Goal: Information Seeking & Learning: Find specific fact

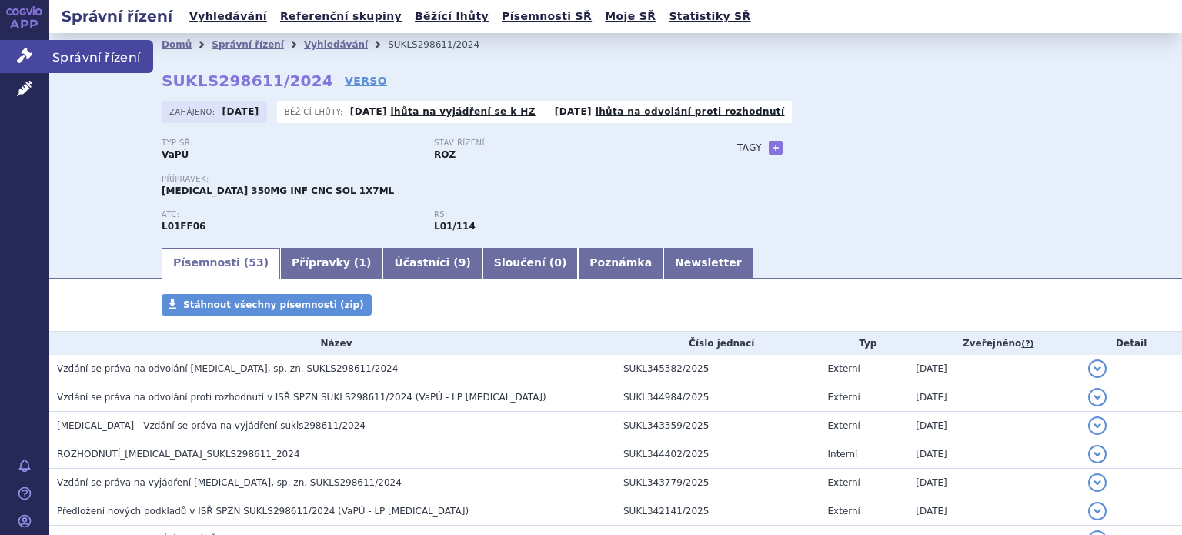
drag, startPoint x: 0, startPoint y: 0, endPoint x: 35, endPoint y: 59, distance: 69.0
click at [35, 59] on link "Správní řízení" at bounding box center [24, 56] width 49 height 32
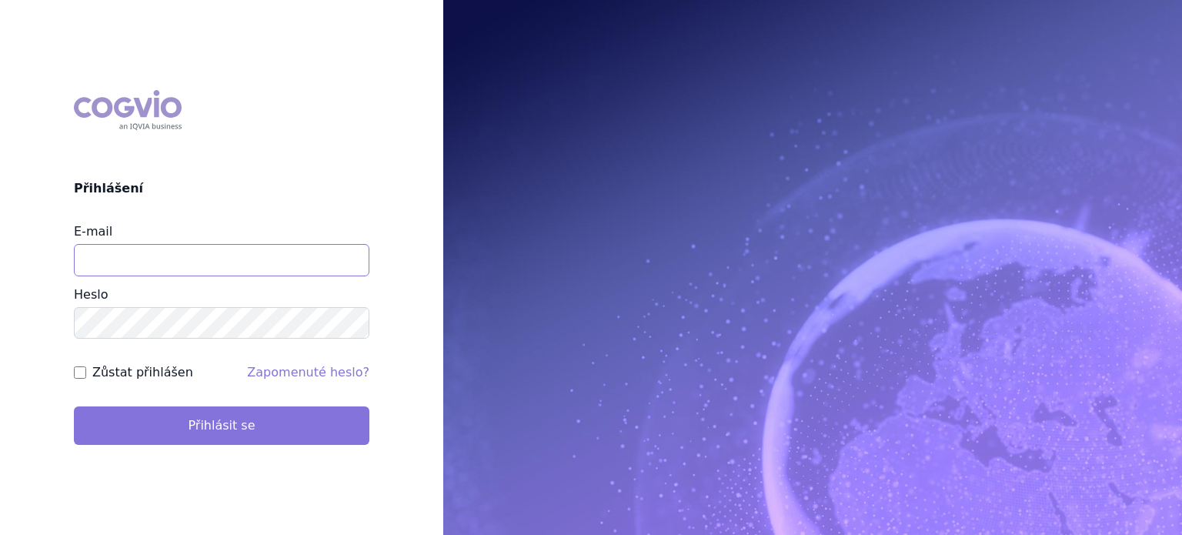
type input "[EMAIL_ADDRESS][DOMAIN_NAME]"
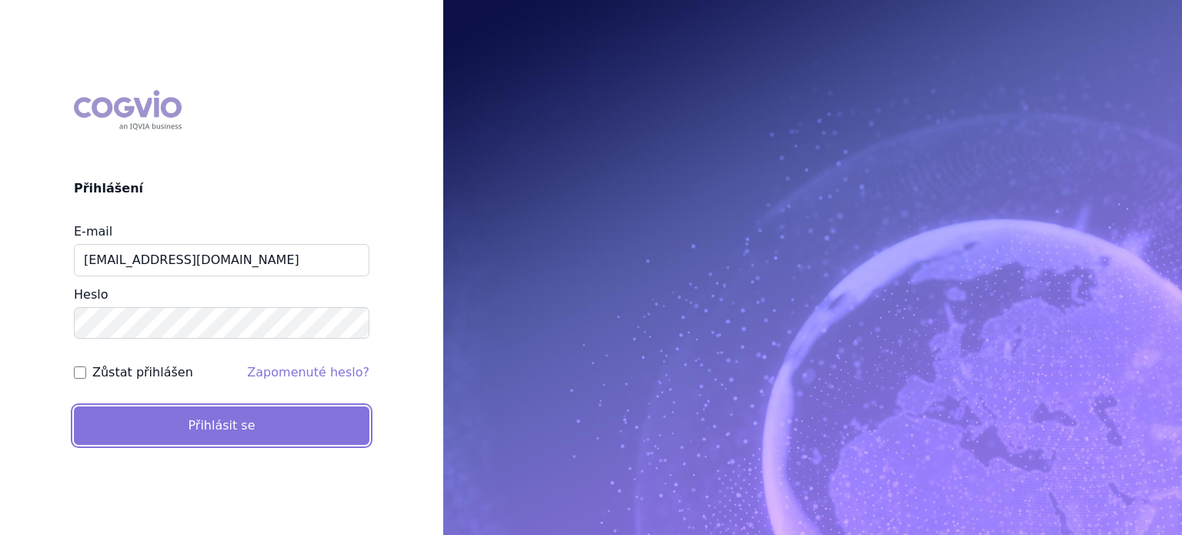
click at [226, 428] on button "Přihlásit se" at bounding box center [222, 425] width 296 height 38
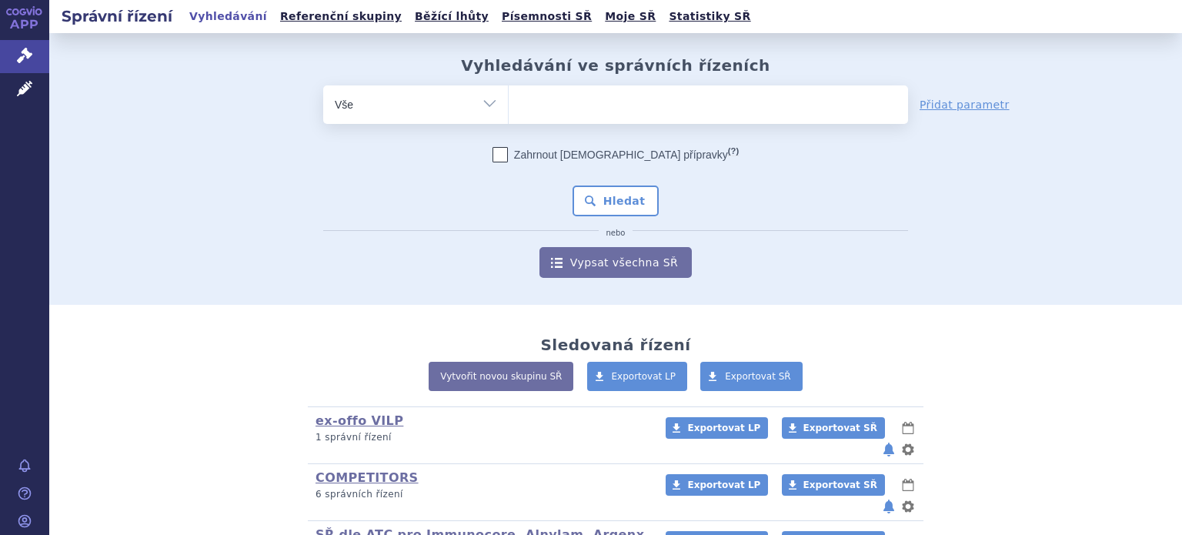
click at [490, 102] on select "Vše Spisová značka Typ SŘ Přípravek/SUKL kód Účastník/Držitel" at bounding box center [415, 102] width 185 height 35
select select "filter-product"
click at [323, 85] on select "Vše Spisová značka Typ SŘ Přípravek/SUKL kód Účastník/Držitel" at bounding box center [415, 102] width 185 height 35
click at [570, 111] on ul at bounding box center [709, 101] width 400 height 32
click at [509, 111] on select at bounding box center [508, 104] width 1 height 38
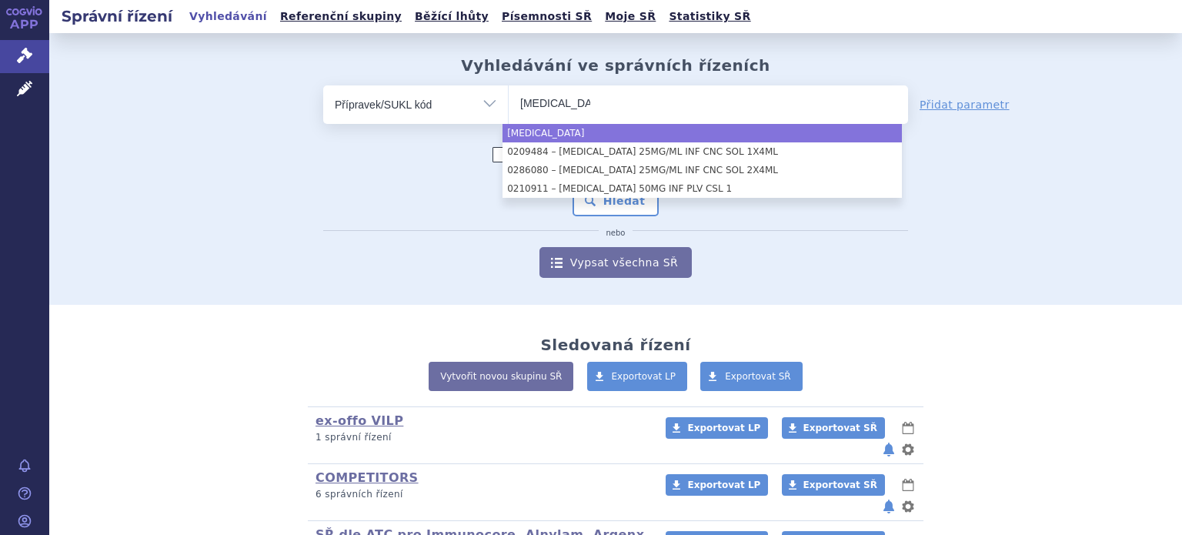
type input "keytruda"
select select "keytruda"
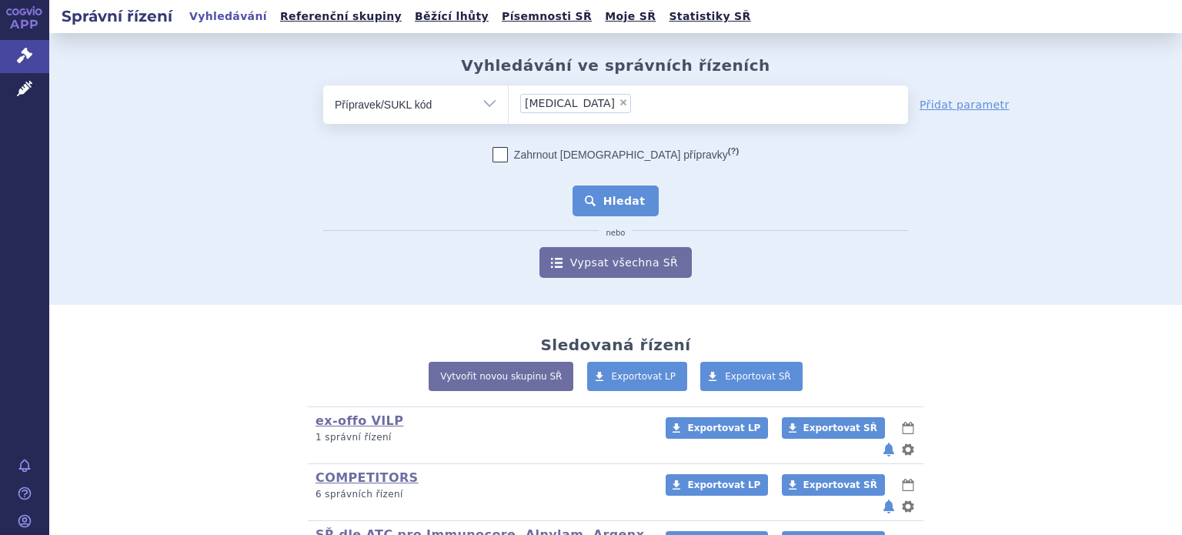
click at [618, 201] on button "Hledat" at bounding box center [616, 201] width 87 height 31
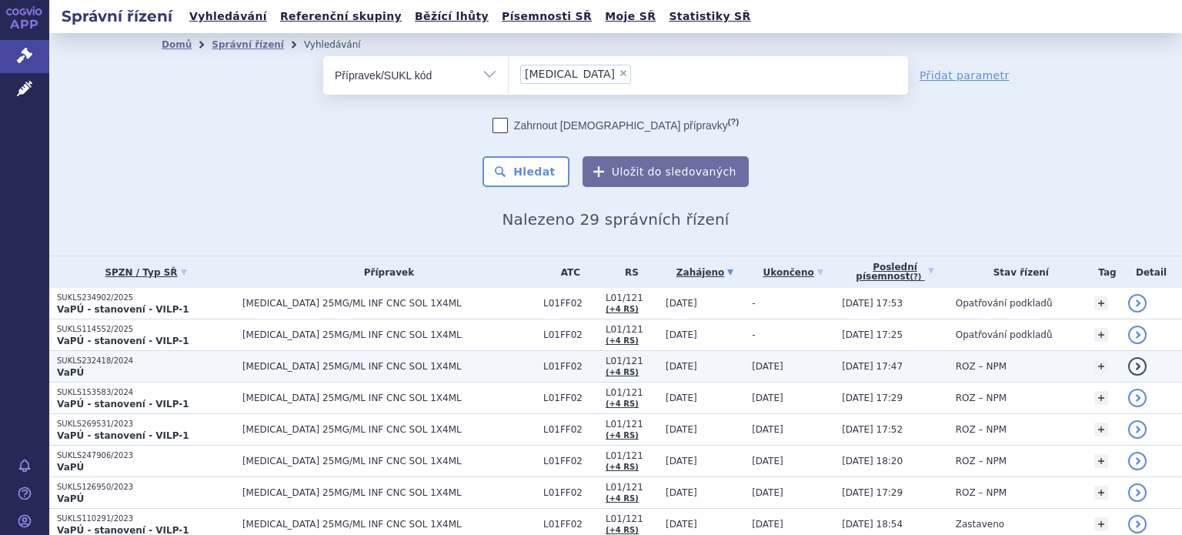
click at [361, 366] on span "KEYTRUDA 25MG/ML INF CNC SOL 1X4ML" at bounding box center [388, 366] width 293 height 11
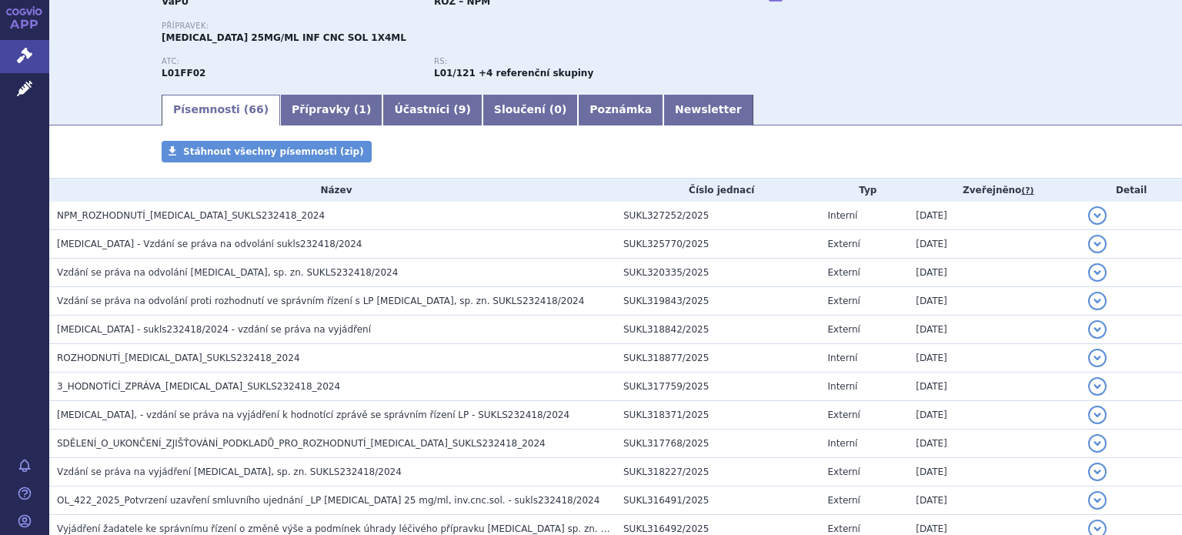
scroll to position [154, 0]
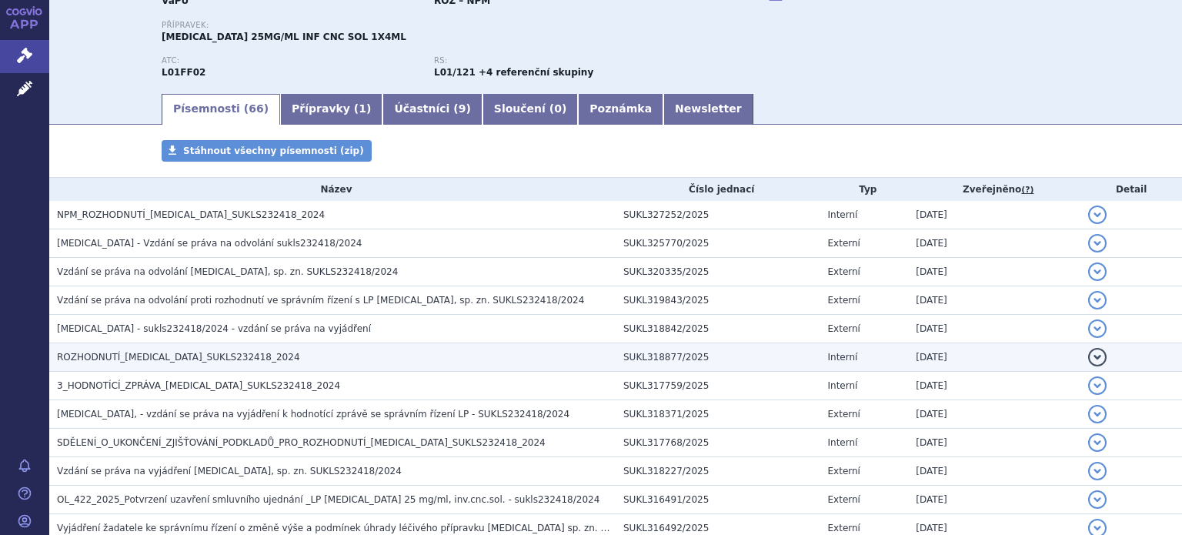
click at [149, 356] on span "ROZHODNUTÍ_KEYTRUDA_SUKLS232418_2024" at bounding box center [178, 357] width 243 height 11
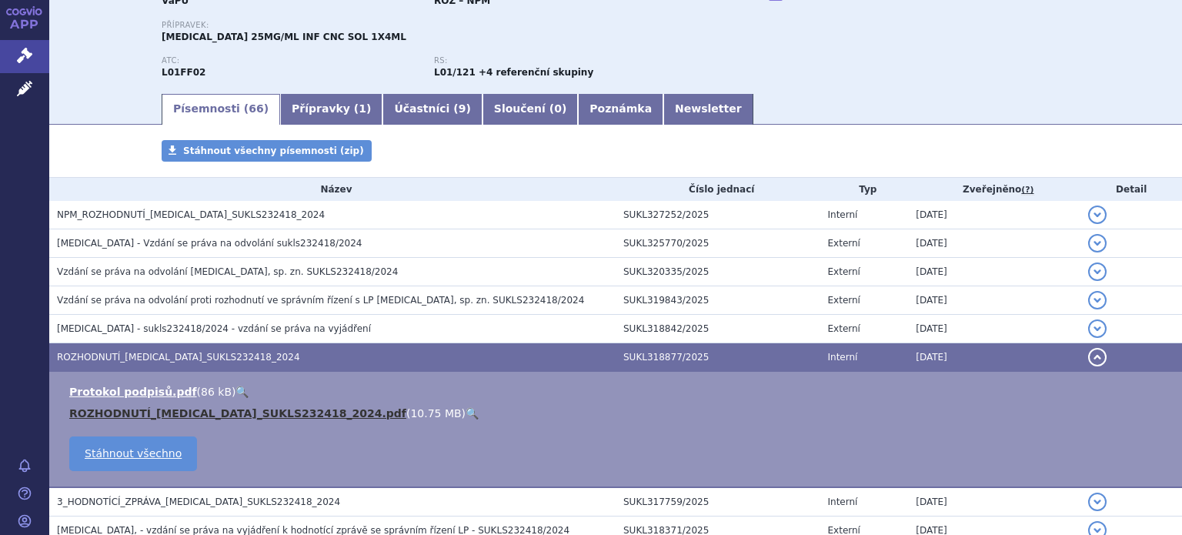
click at [166, 413] on link "ROZHODNUTÍ_KEYTRUDA_SUKLS232418_2024.pdf" at bounding box center [237, 413] width 337 height 12
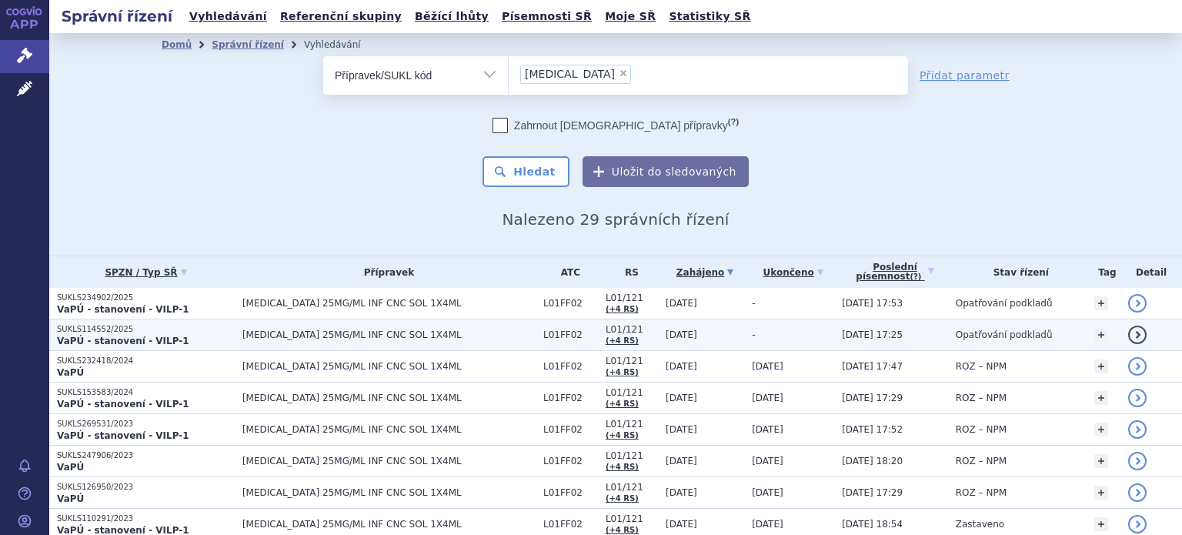
click at [296, 331] on span "[MEDICAL_DATA] 25MG/ML INF CNC SOL 1X4ML" at bounding box center [388, 334] width 293 height 11
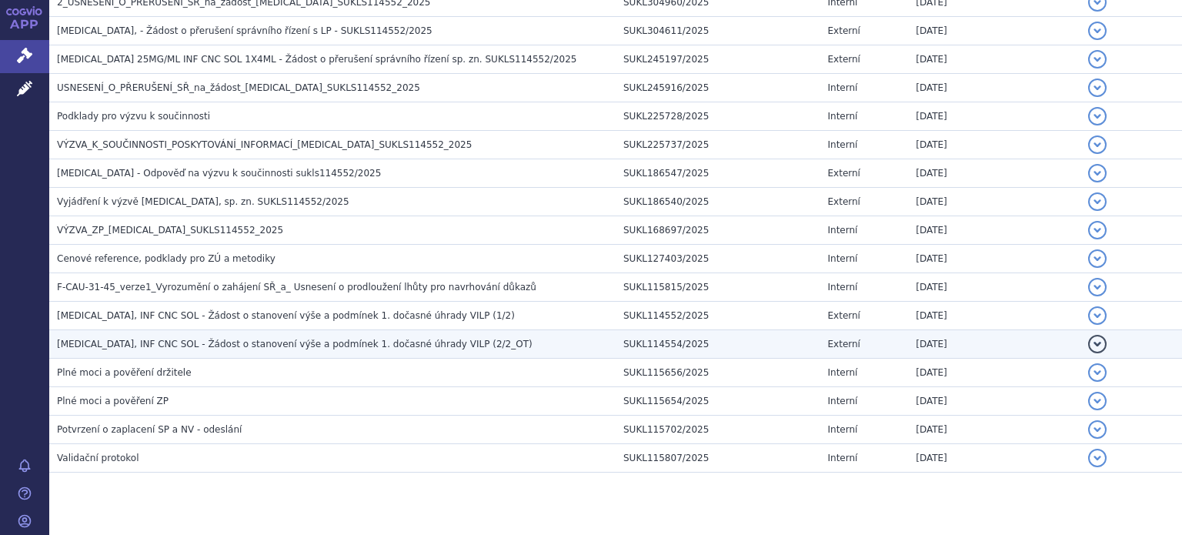
scroll to position [462, 0]
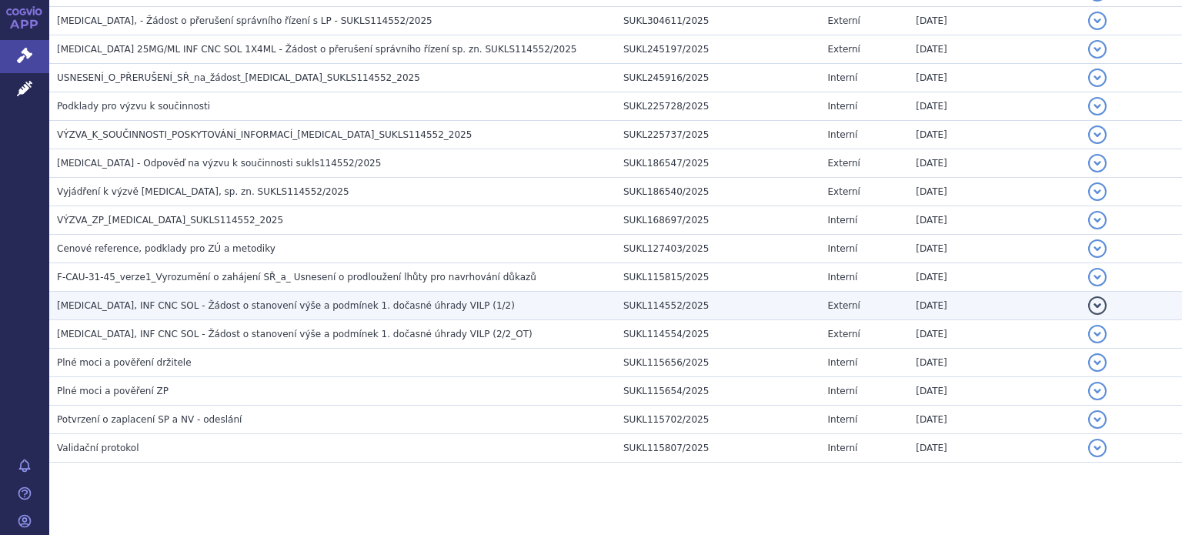
click at [326, 306] on span "[MEDICAL_DATA], INF CNC SOL - Žádost o stanovení výše a podmínek 1. dočasné úhr…" at bounding box center [286, 305] width 458 height 11
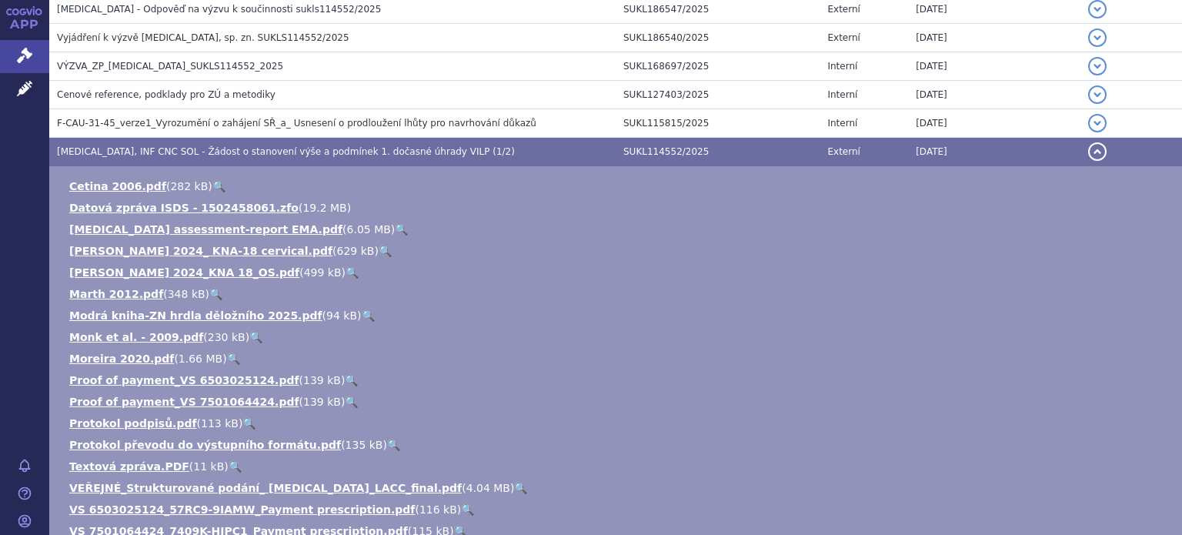
scroll to position [539, 0]
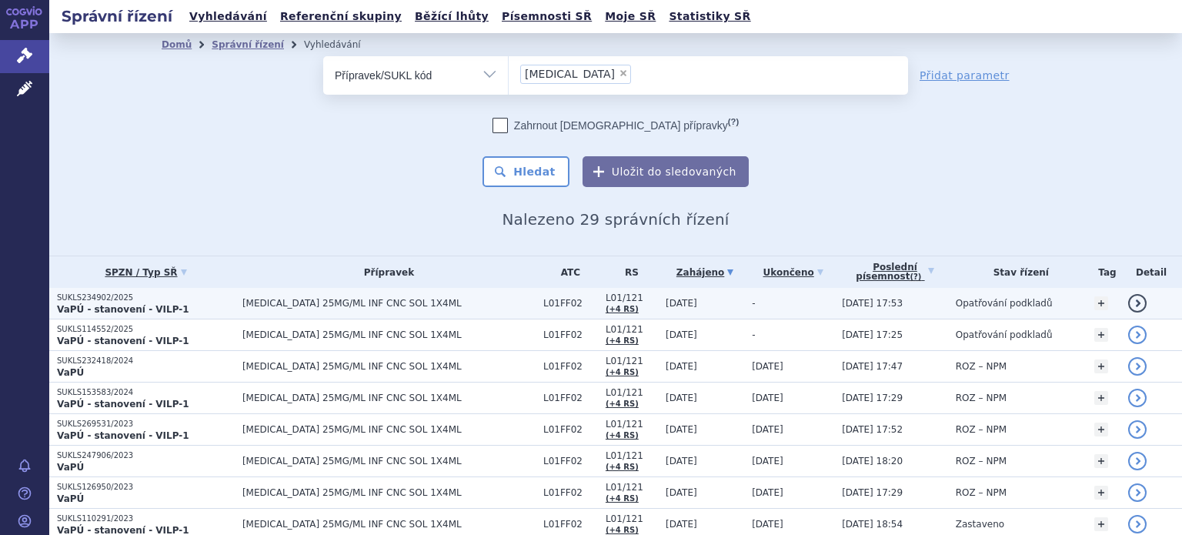
click at [370, 304] on span "[MEDICAL_DATA] 25MG/ML INF CNC SOL 1X4ML" at bounding box center [388, 303] width 293 height 11
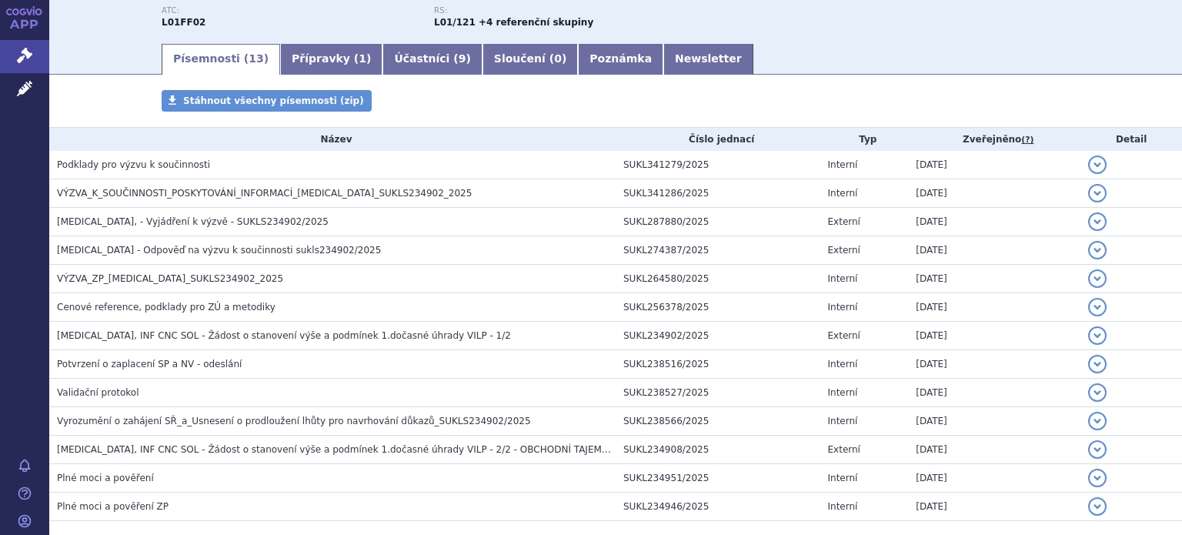
scroll to position [231, 0]
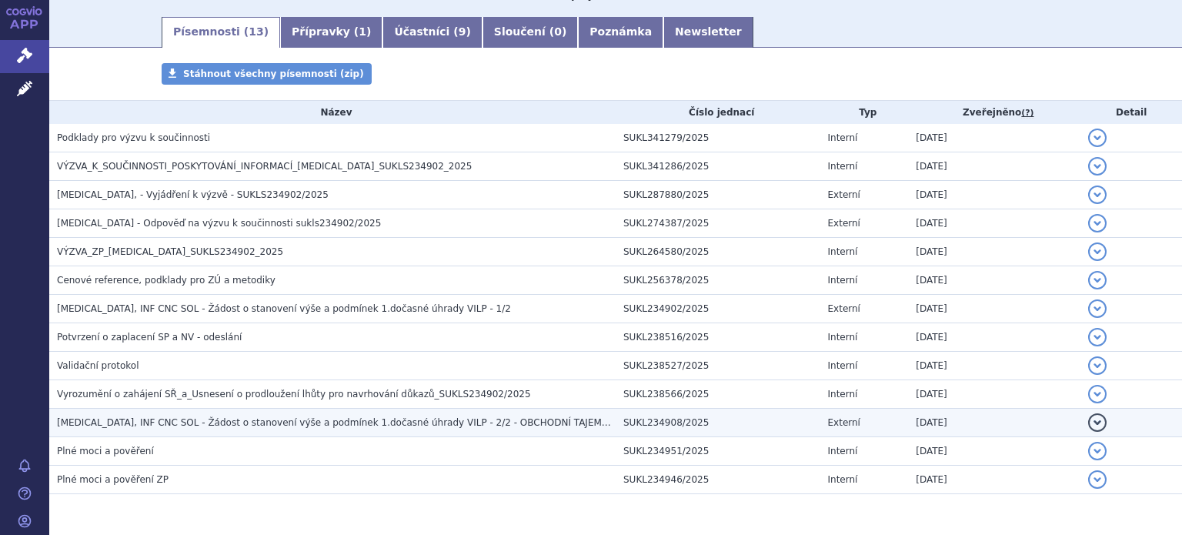
click at [339, 417] on span "KEYTRUDA, INF CNC SOL - Žádost o stanovení výše a podmínek 1.dočasné úhrady VIL…" at bounding box center [340, 422] width 566 height 11
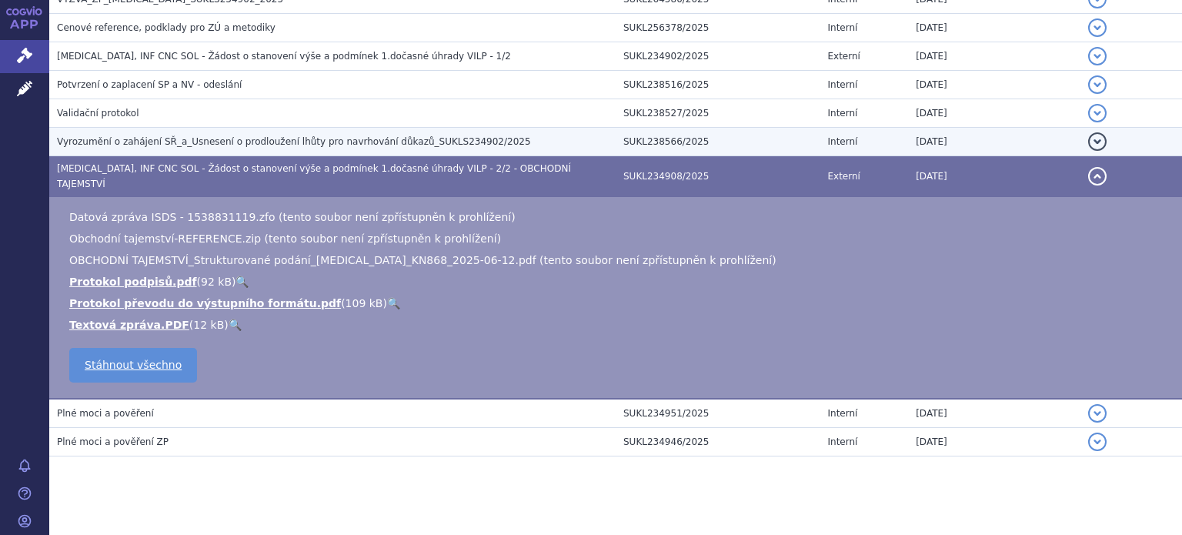
scroll to position [253, 0]
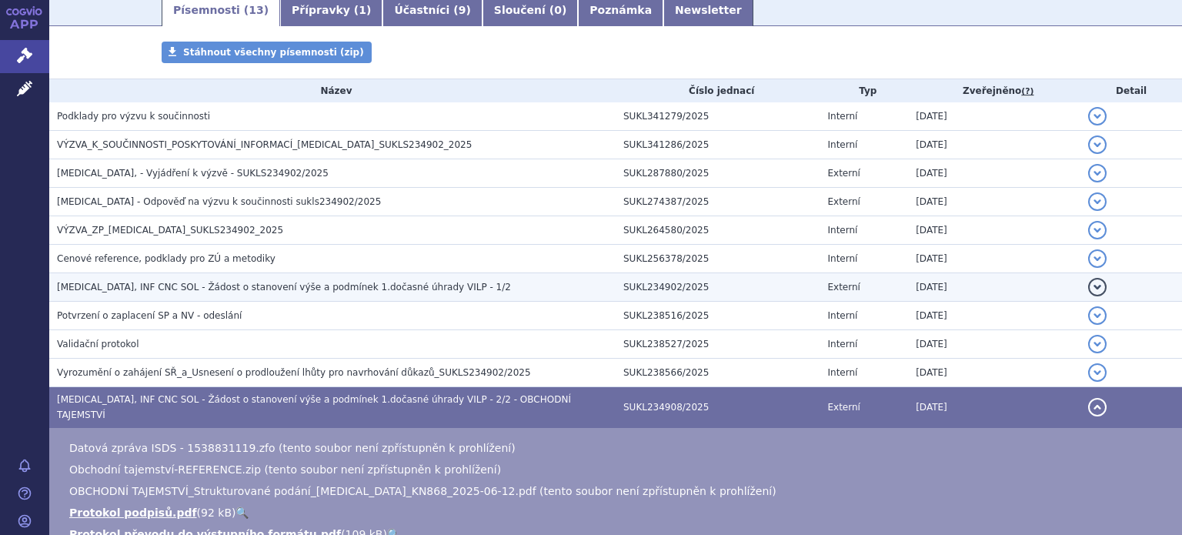
click at [343, 286] on span "KEYTRUDA, INF CNC SOL - Žádost o stanovení výše a podmínek 1.dočasné úhrady VIL…" at bounding box center [284, 287] width 454 height 11
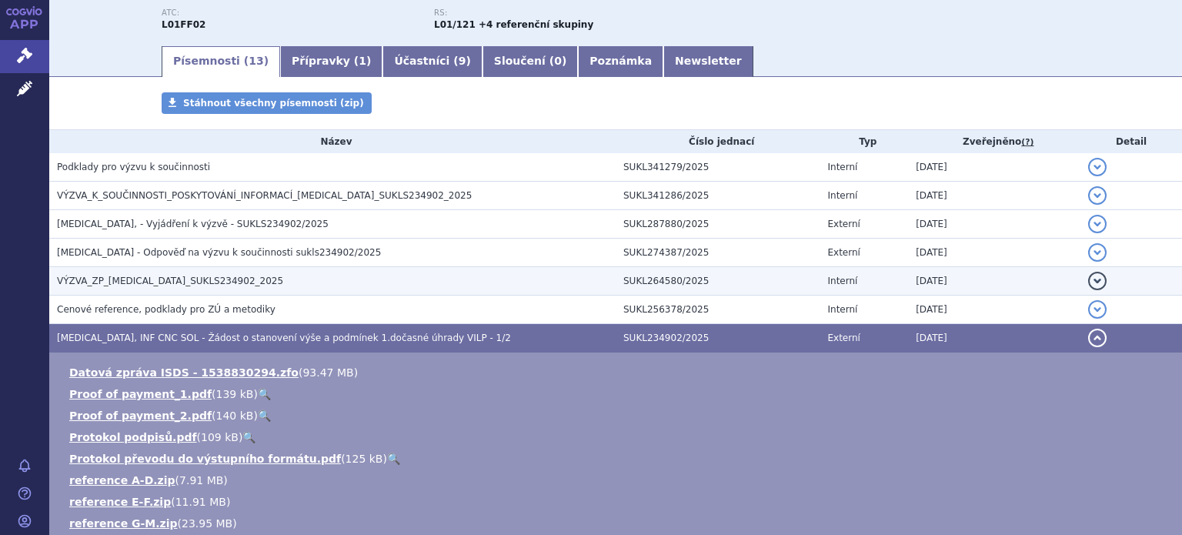
scroll to position [176, 0]
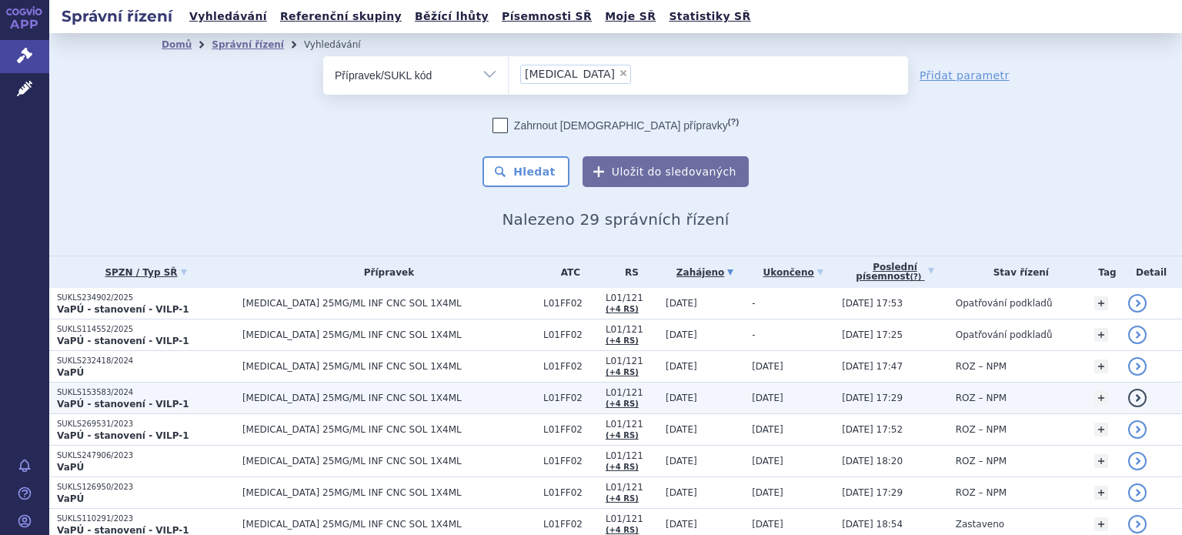
click at [162, 396] on p "SUKLS153583/2024" at bounding box center [146, 392] width 178 height 11
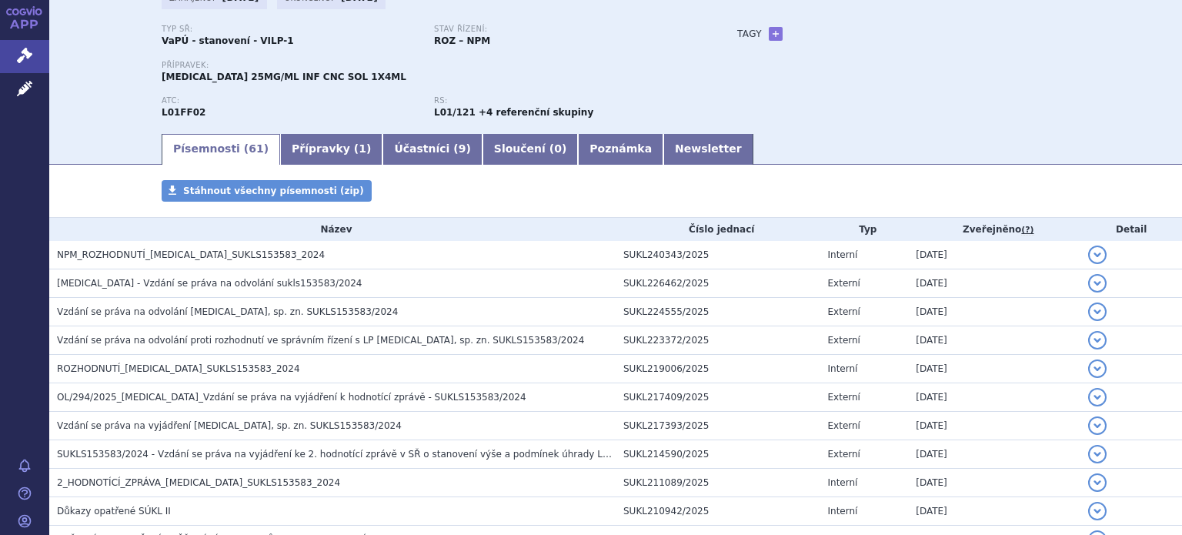
scroll to position [154, 0]
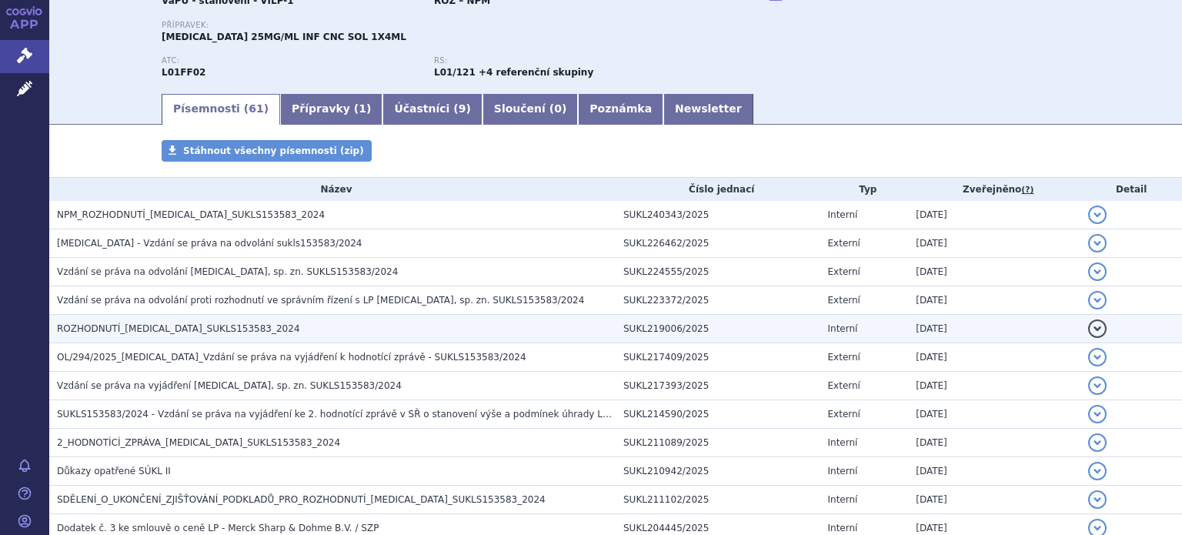
click at [201, 323] on span "ROZHODNUTÍ_KEYTRUDA_SUKLS153583_2024" at bounding box center [178, 328] width 243 height 11
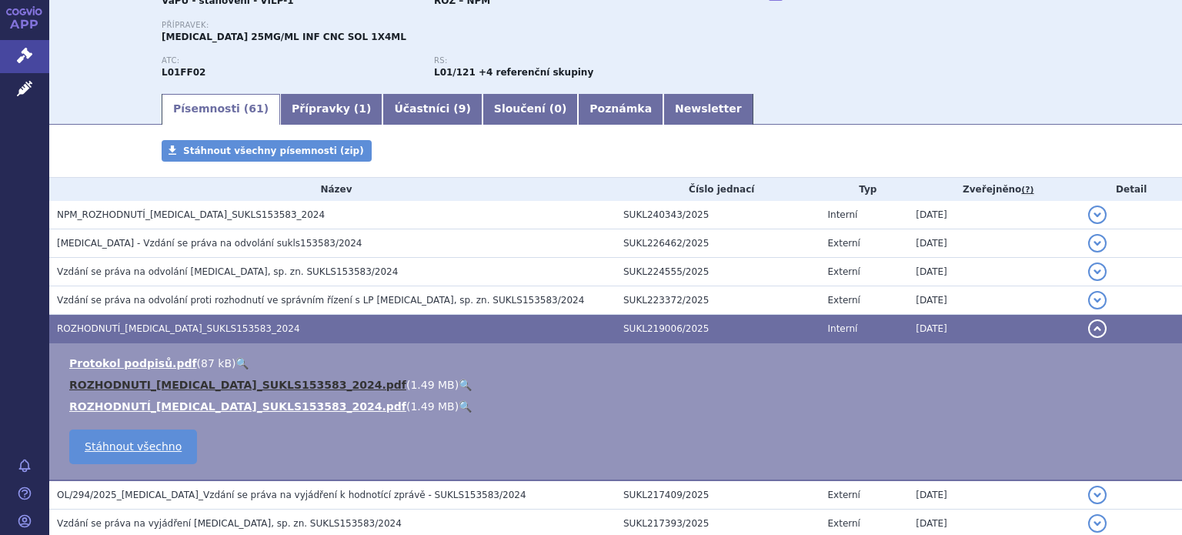
click at [200, 387] on link "ROZHODNUTI_KEYTRUDA_SUKLS153583_2024.pdf" at bounding box center [237, 385] width 337 height 12
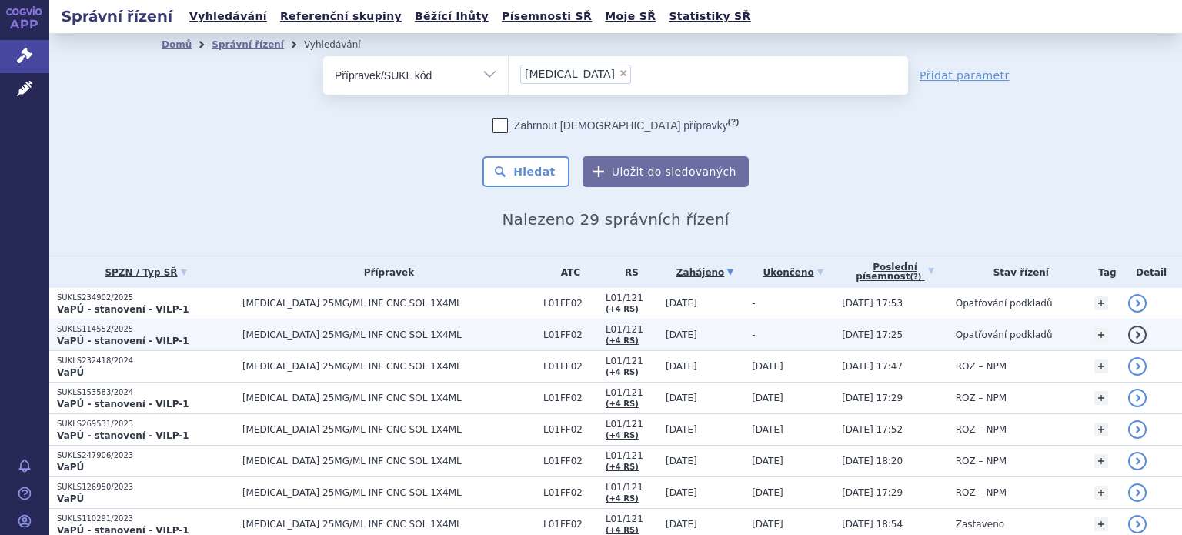
click at [204, 332] on p "SUKLS114552/2025" at bounding box center [146, 329] width 178 height 11
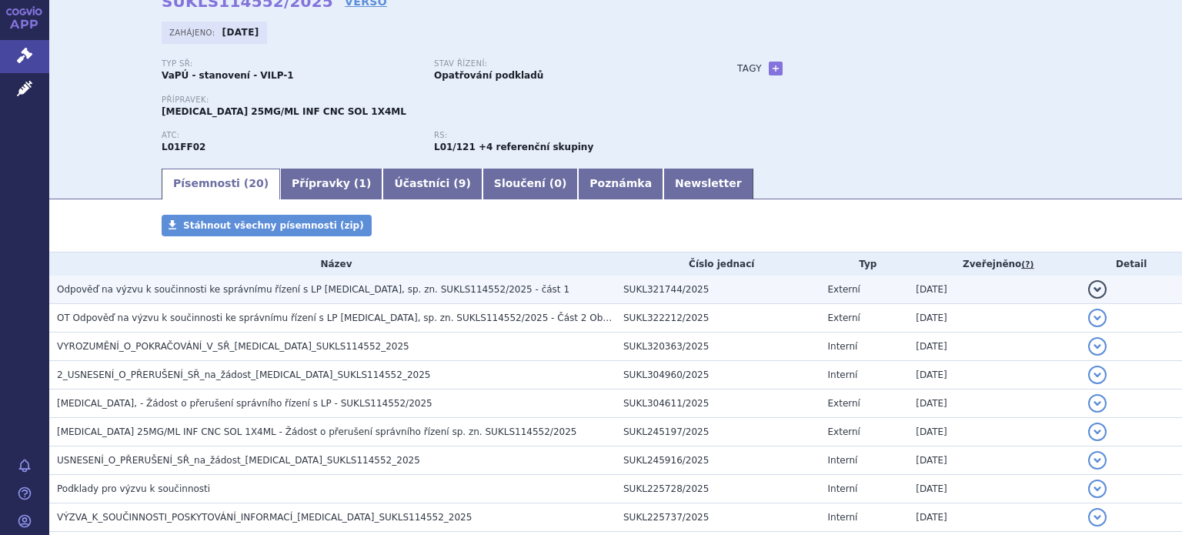
scroll to position [77, 0]
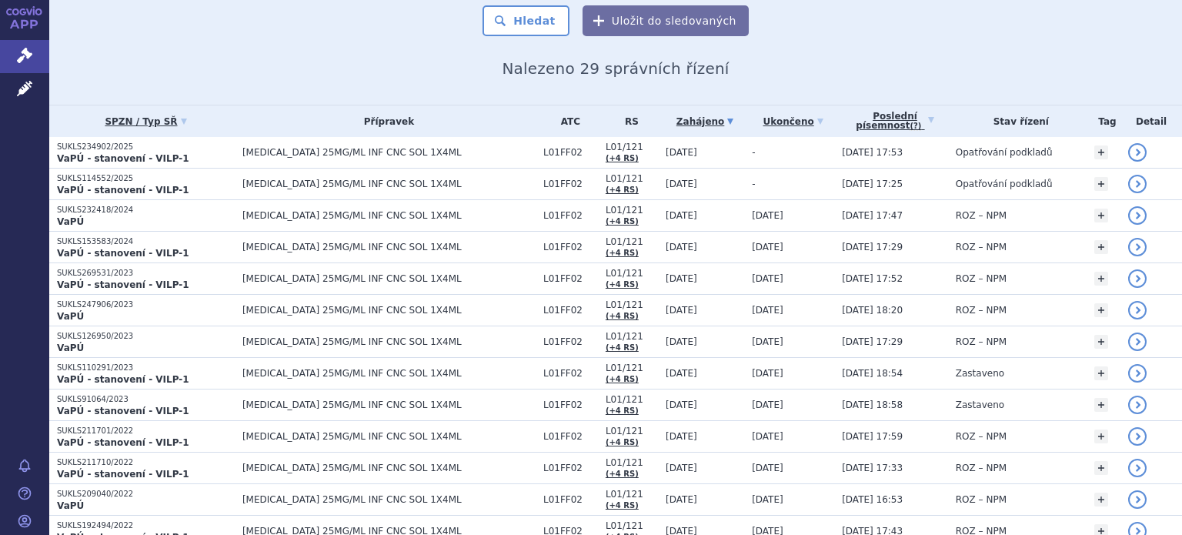
scroll to position [154, 0]
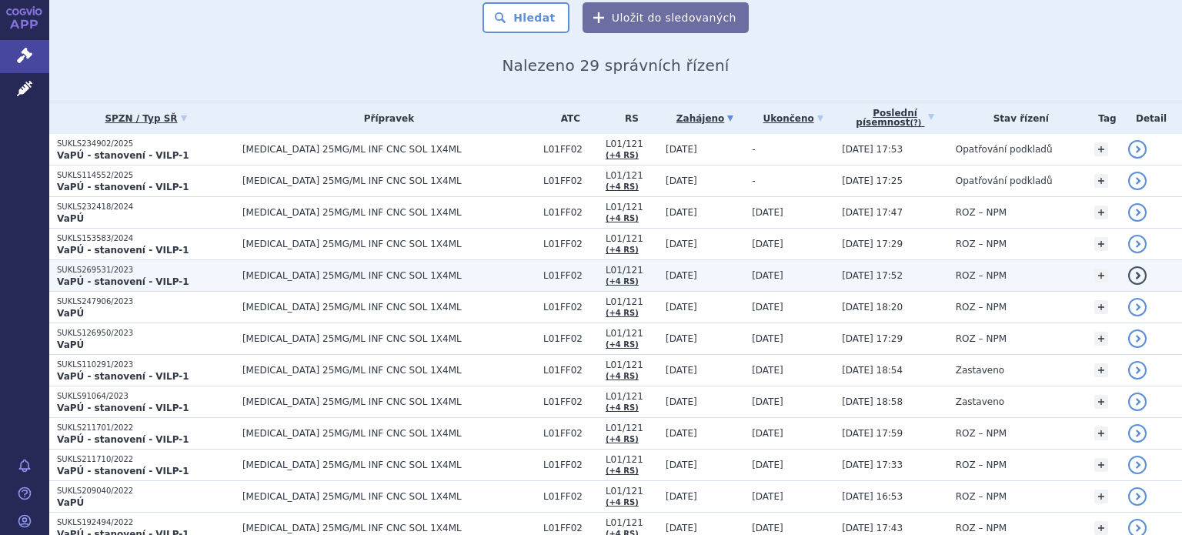
click at [86, 271] on p "SUKLS269531/2023" at bounding box center [146, 270] width 178 height 11
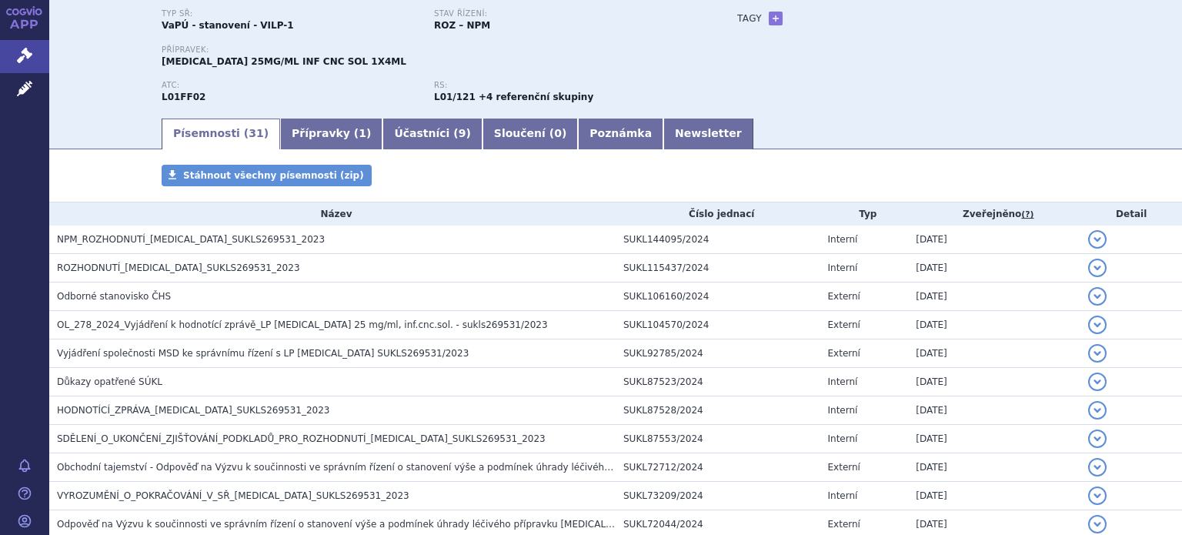
scroll to position [154, 0]
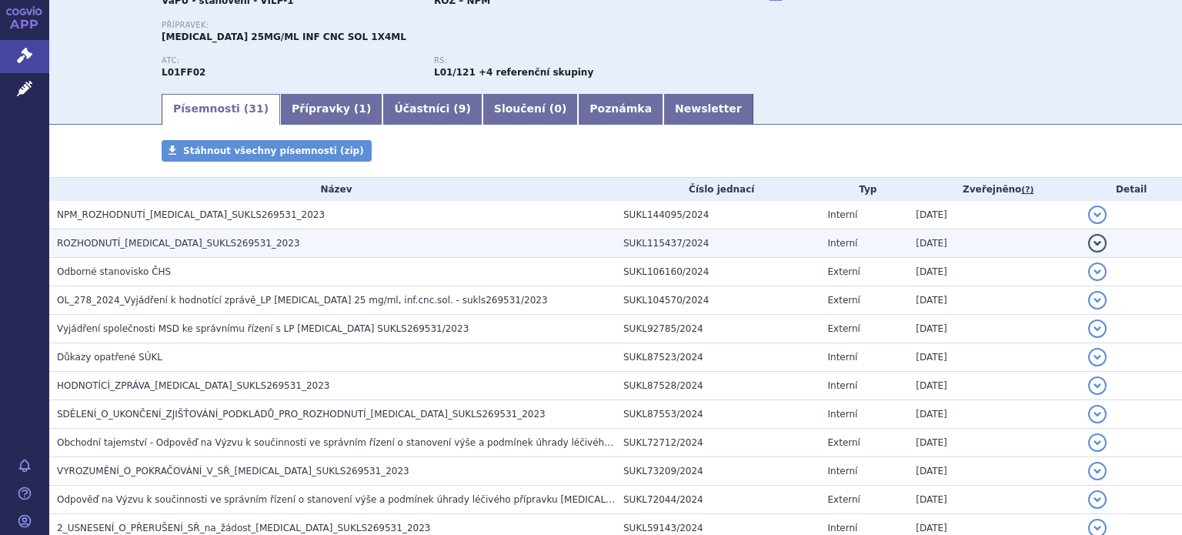
click at [75, 240] on span "ROZHODNUTÍ_KEYTRUDA_SUKLS269531_2023" at bounding box center [178, 243] width 243 height 11
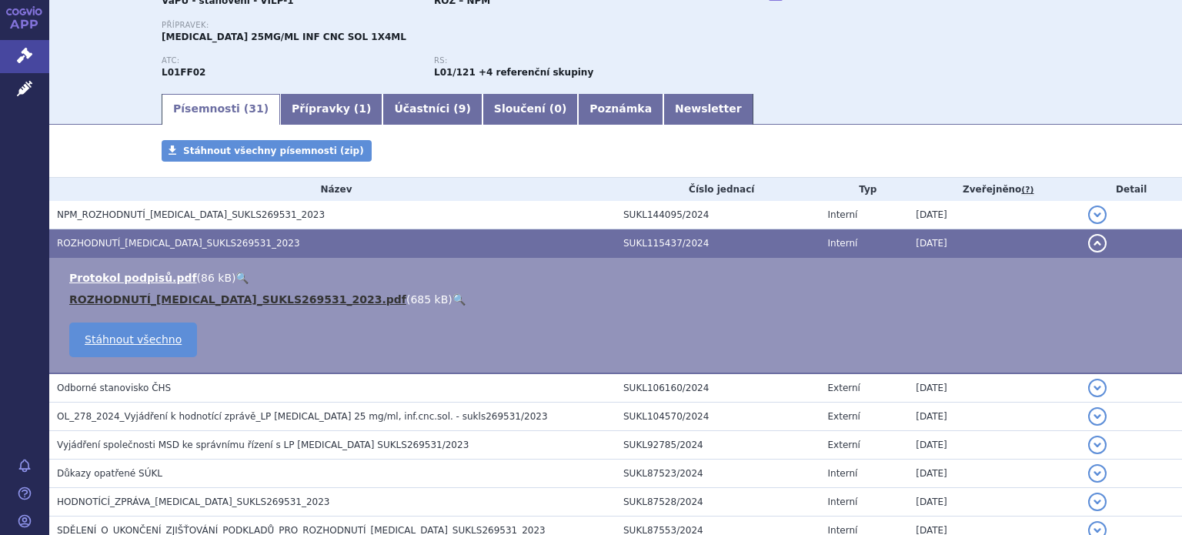
click at [178, 301] on link "ROZHODNUTÍ_KEYTRUDA_SUKLS269531_2023.pdf" at bounding box center [237, 299] width 337 height 12
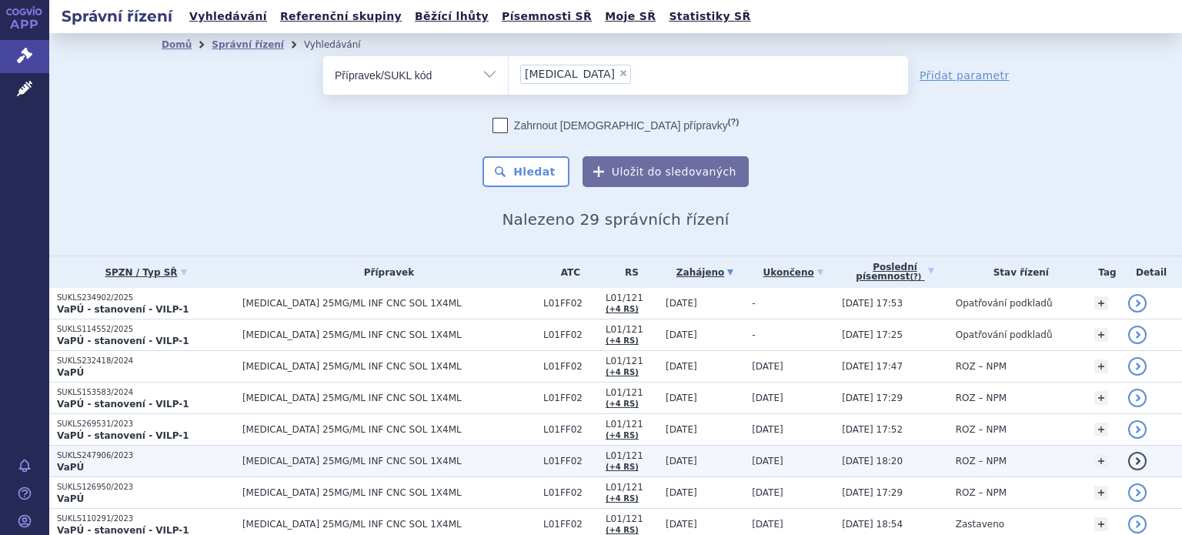
click at [290, 463] on span "KEYTRUDA 25MG/ML INF CNC SOL 1X4ML" at bounding box center [388, 461] width 293 height 11
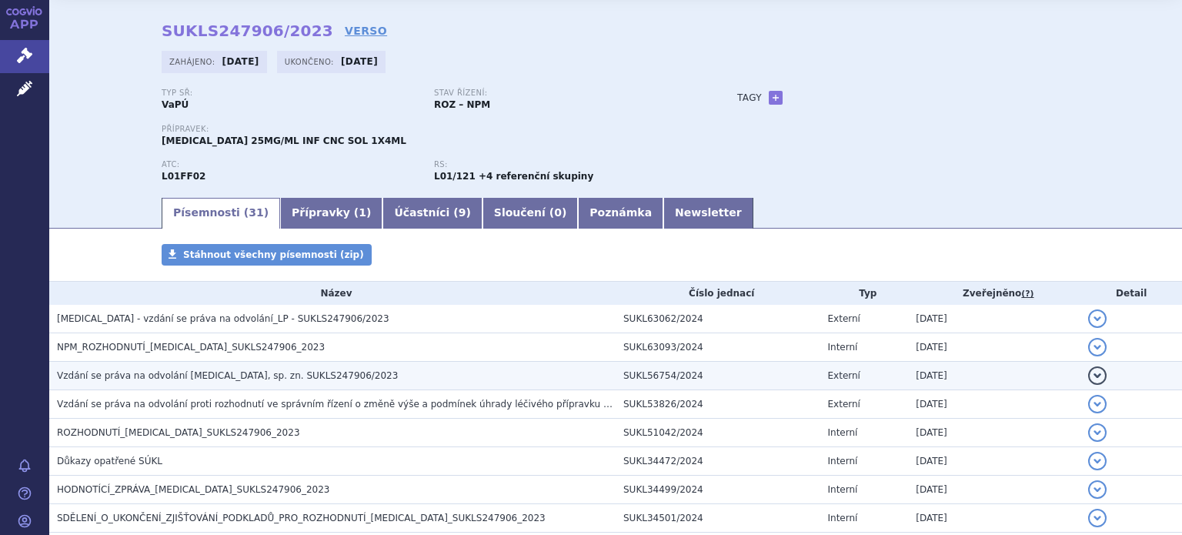
scroll to position [77, 0]
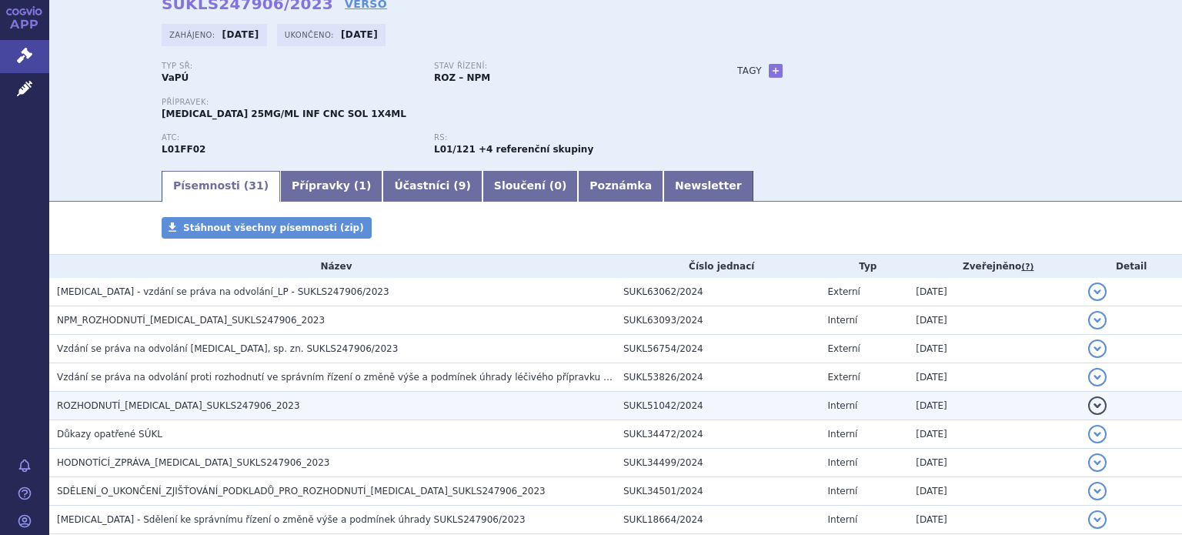
click at [310, 408] on h3 "ROZHODNUTÍ_KEYTRUDA_SUKLS247906_2023" at bounding box center [336, 405] width 559 height 15
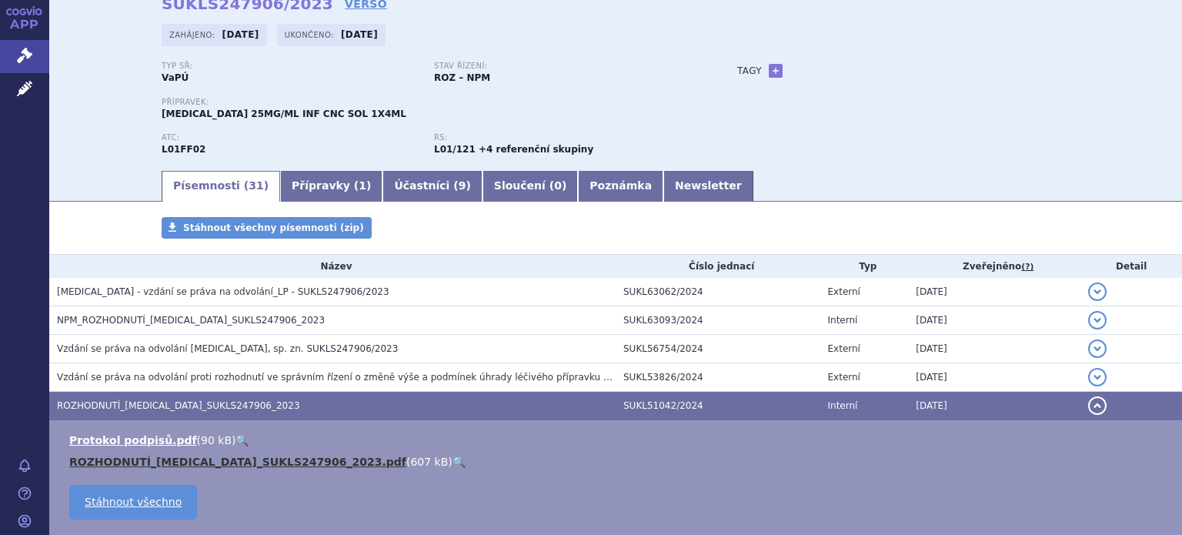
click at [259, 460] on link "ROZHODNUTÍ_KEYTRUDA_SUKLS247906_2023.pdf" at bounding box center [237, 462] width 337 height 12
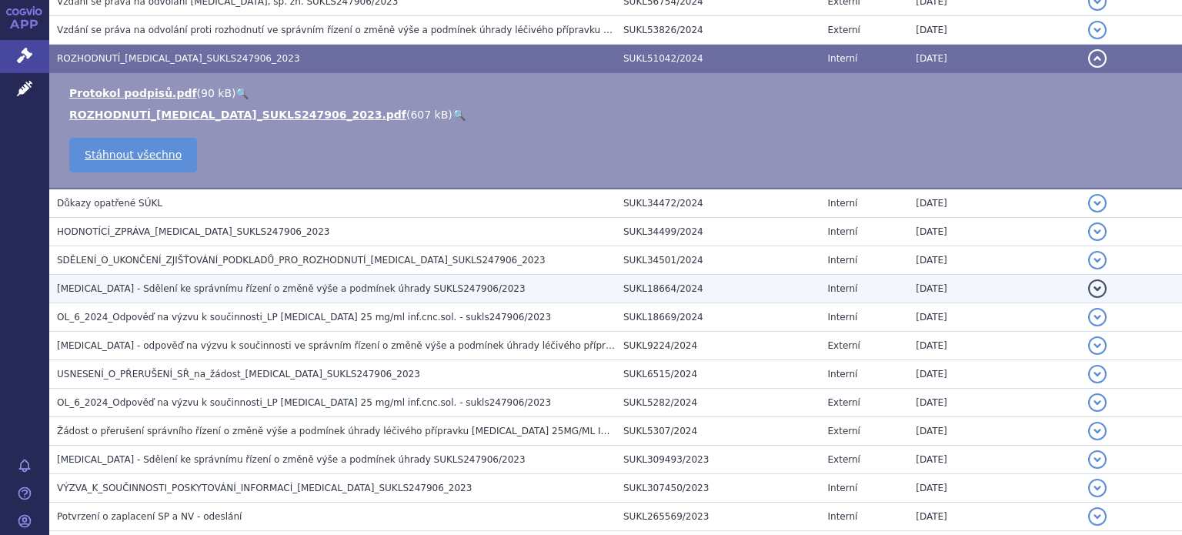
scroll to position [462, 0]
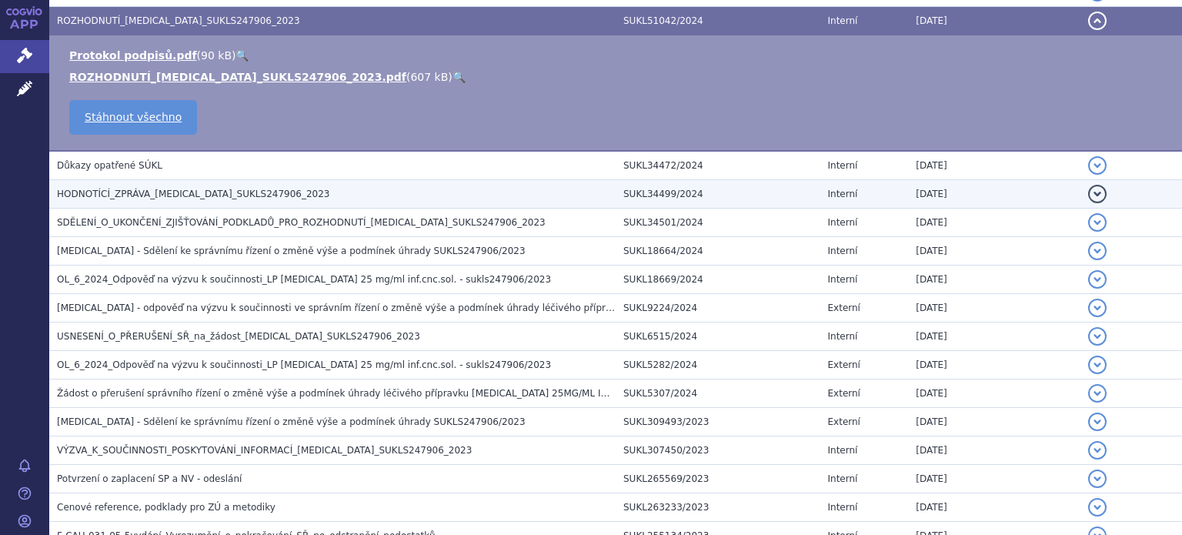
click at [216, 190] on span "HODNOTÍCÍ_ZPRÁVA_KEYTRUDA_SUKLS247906_2023" at bounding box center [193, 194] width 273 height 11
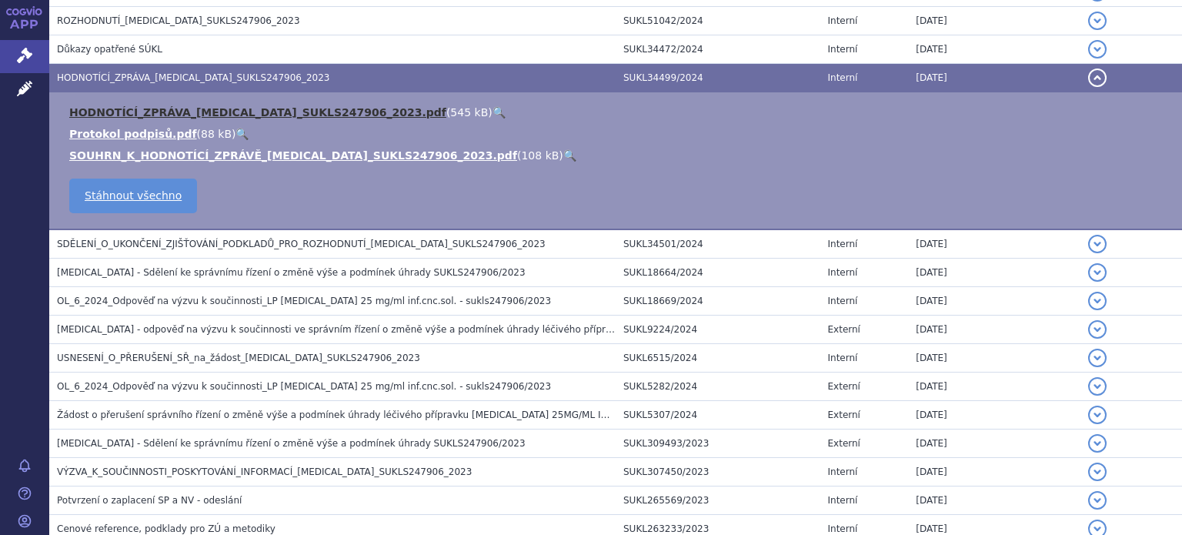
click at [196, 108] on link "HODNOTÍCÍ_ZPRÁVA_KEYTRUDA_SUKLS247906_2023.pdf" at bounding box center [257, 112] width 377 height 12
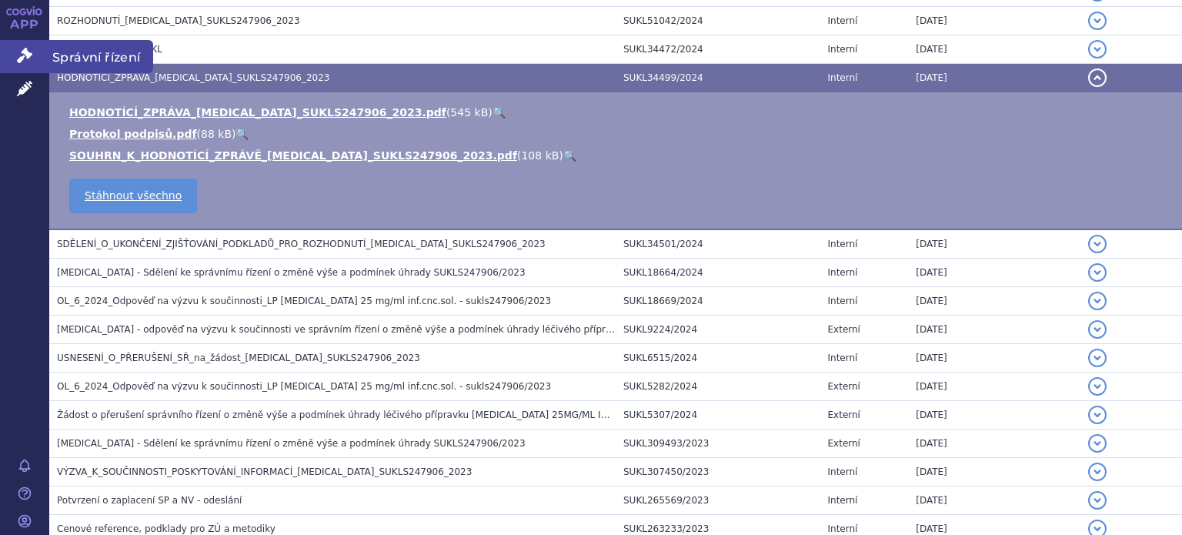
click at [25, 55] on icon at bounding box center [24, 55] width 15 height 15
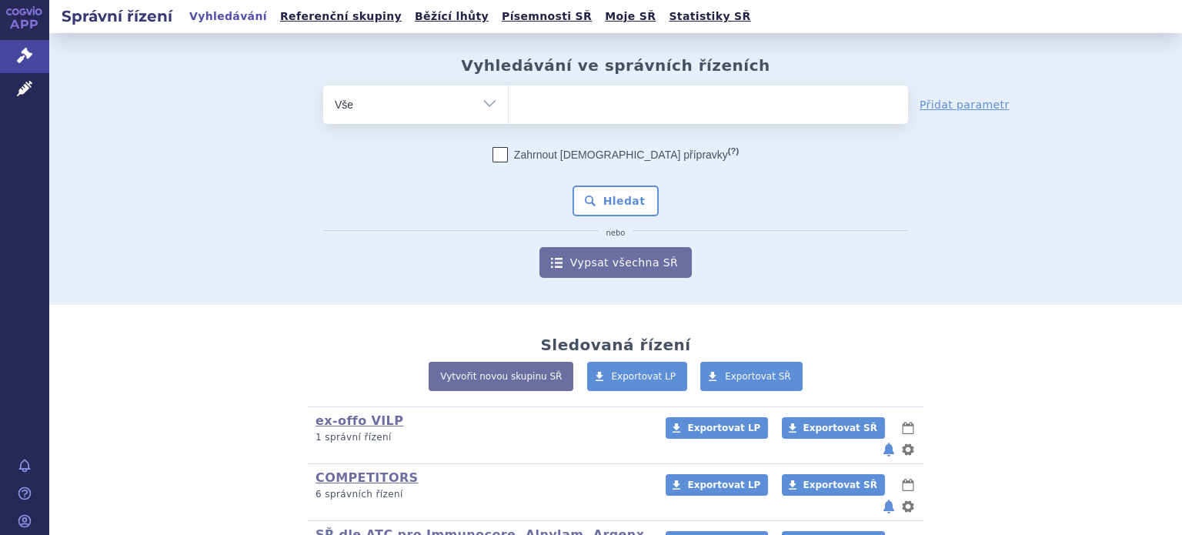
click at [487, 109] on select "Vše Spisová značka Typ SŘ Přípravek/SUKL kód Účastník/Držitel" at bounding box center [415, 102] width 185 height 35
select select "filter-product"
click at [323, 85] on select "Vše Spisová značka Typ SŘ Přípravek/SUKL kód Účastník/Držitel" at bounding box center [415, 102] width 185 height 35
click at [547, 110] on ul at bounding box center [709, 101] width 400 height 32
click at [509, 110] on select at bounding box center [508, 104] width 1 height 38
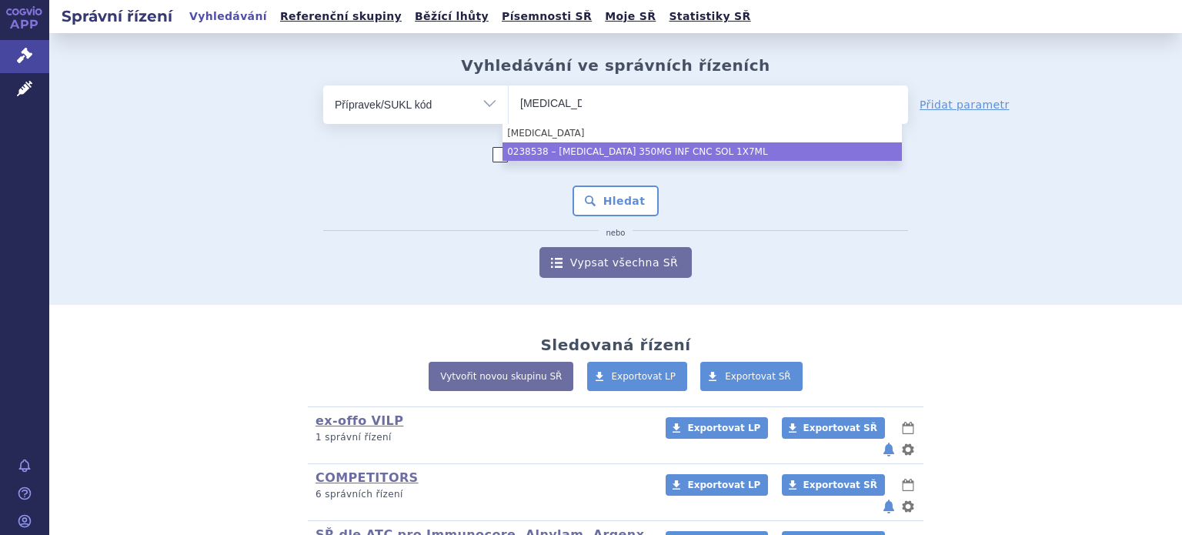
type input "libtayo"
select select "dad28cca-2643-4135-b5c6-39c75f975185"
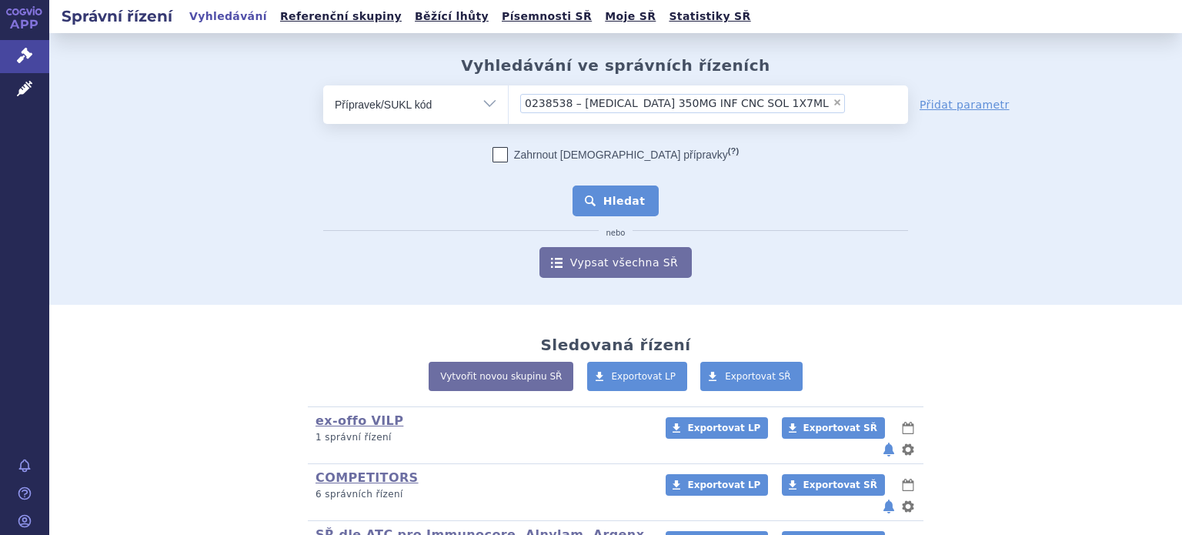
click at [607, 204] on button "Hledat" at bounding box center [616, 201] width 87 height 31
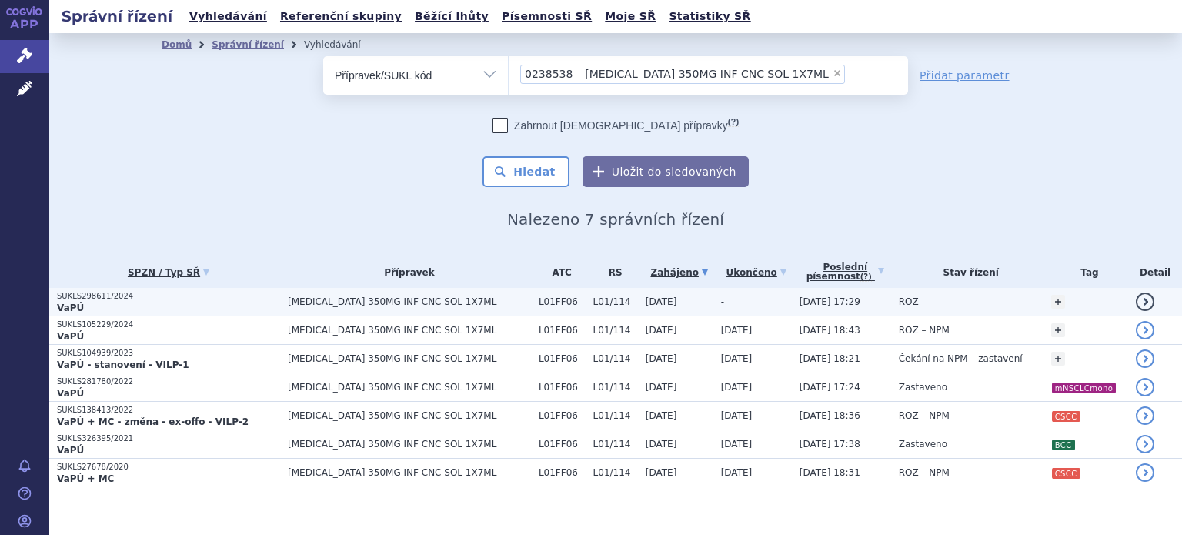
click at [231, 302] on p "VaPÚ" at bounding box center [168, 308] width 223 height 12
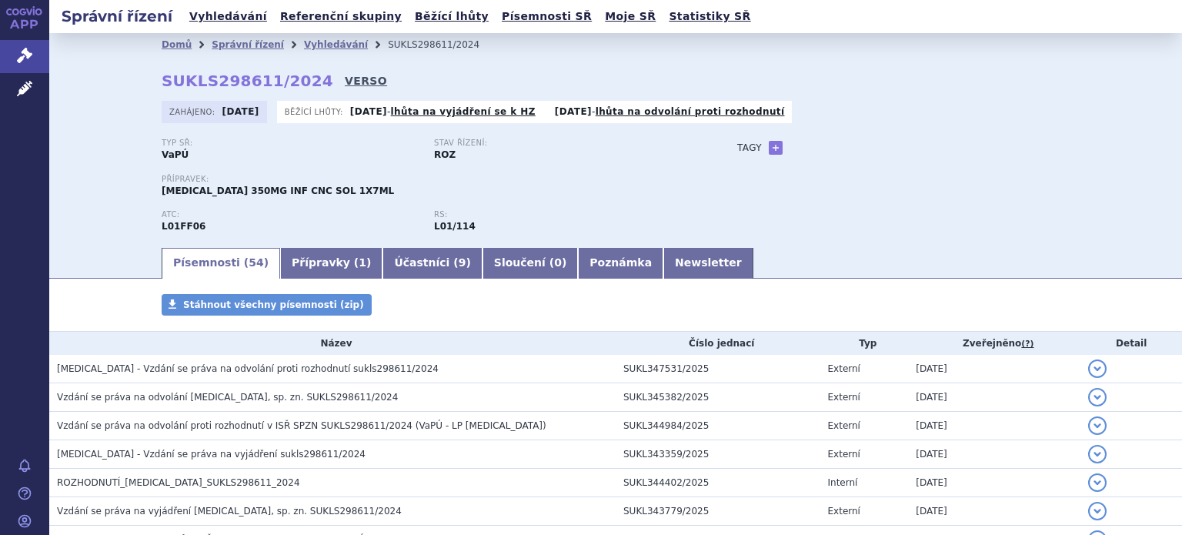
click at [345, 73] on link "VERSO" at bounding box center [366, 80] width 42 height 15
click at [345, 82] on link "VERSO" at bounding box center [366, 80] width 42 height 15
